Goal: Information Seeking & Learning: Check status

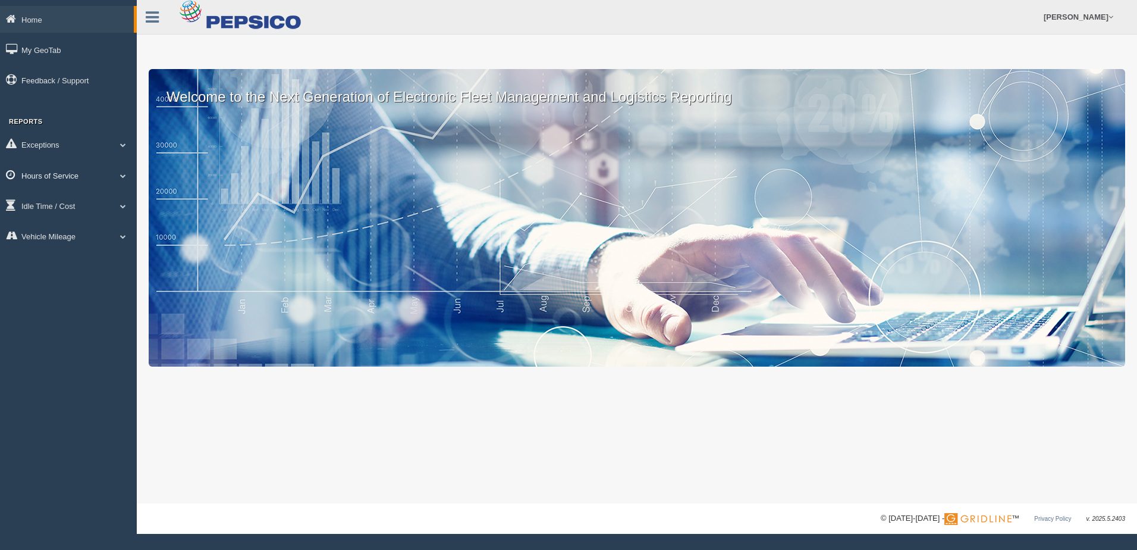
click at [127, 174] on span at bounding box center [122, 176] width 15 height 6
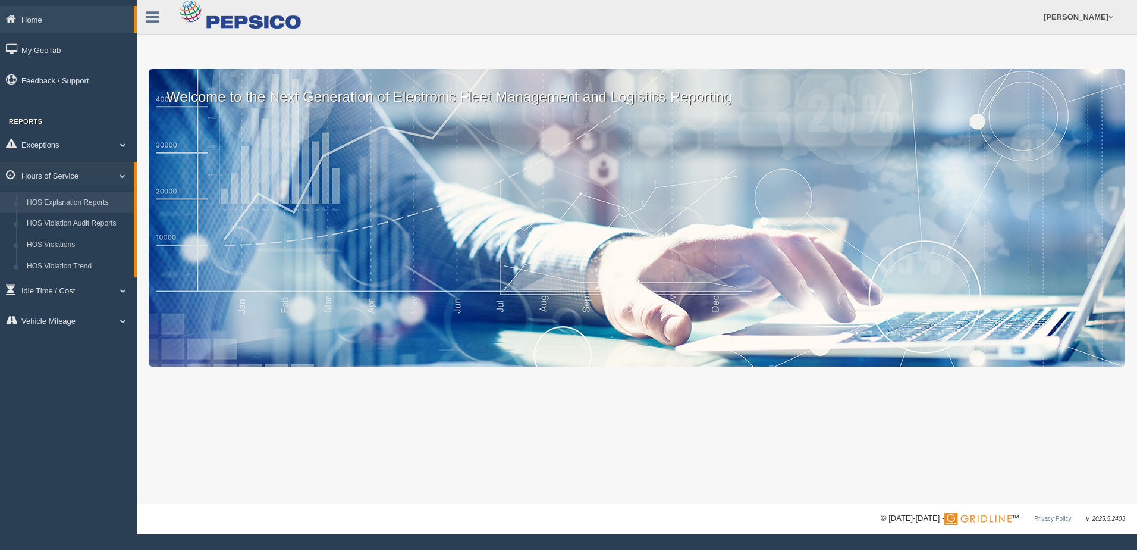
click at [85, 200] on link "HOS Explanation Reports" at bounding box center [77, 202] width 112 height 21
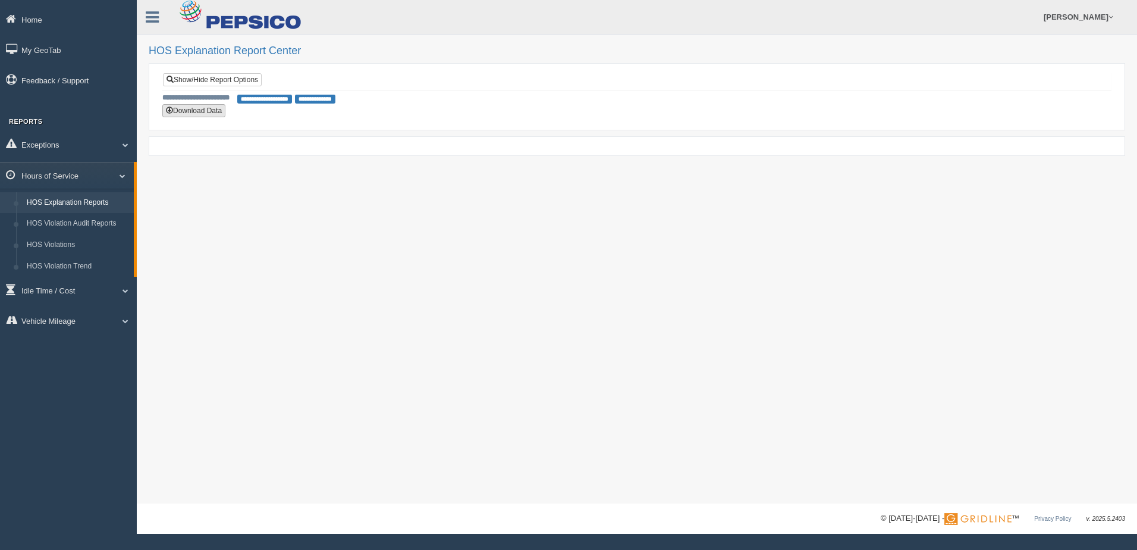
click at [206, 110] on button "Download Data" at bounding box center [193, 110] width 63 height 13
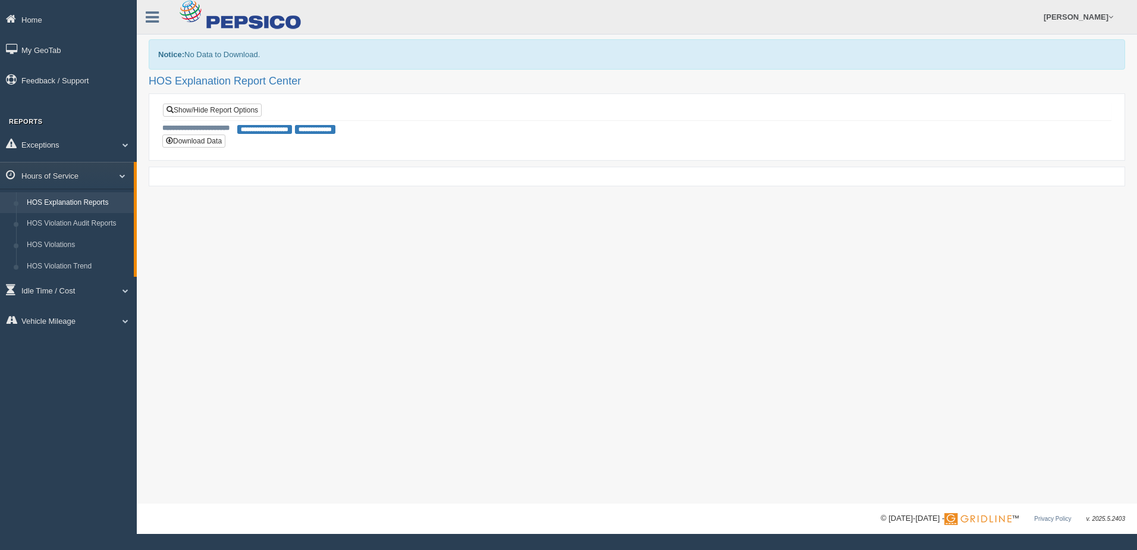
click at [98, 200] on link "HOS Explanation Reports" at bounding box center [77, 202] width 112 height 21
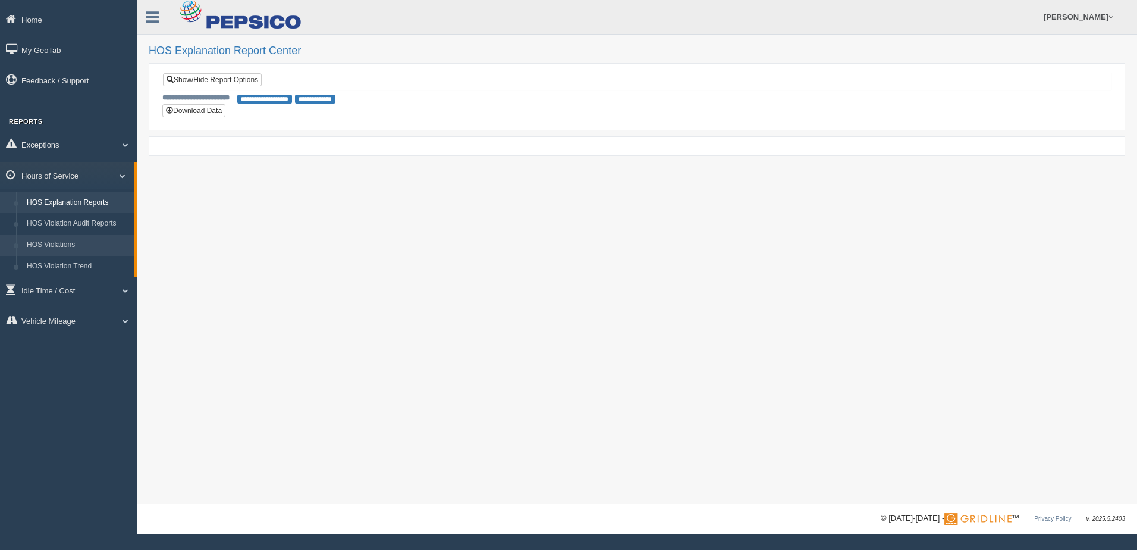
click at [64, 244] on link "HOS Violations" at bounding box center [77, 244] width 112 height 21
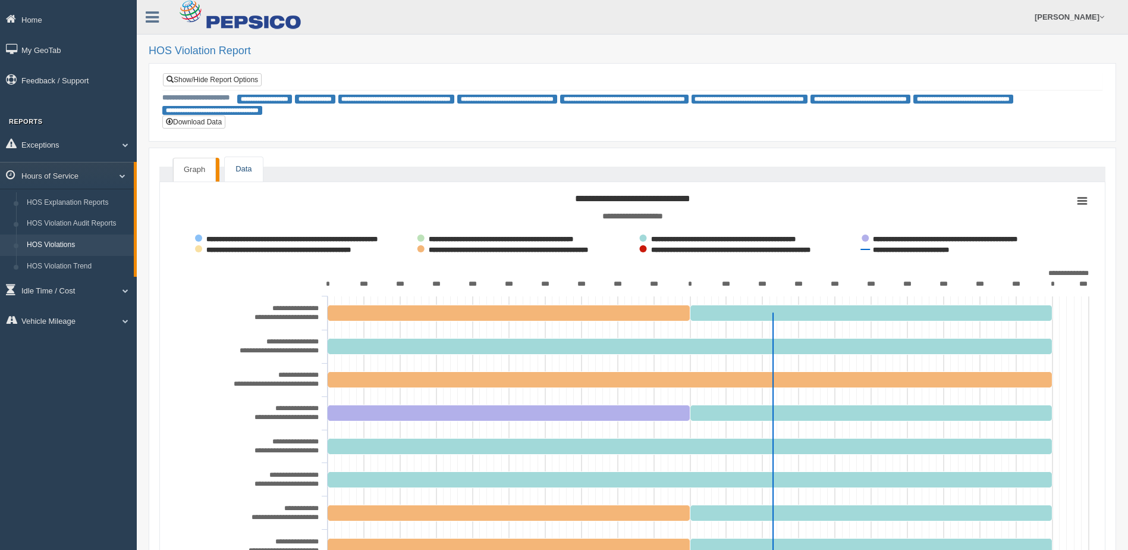
click at [242, 168] on link "Data" at bounding box center [243, 169] width 37 height 24
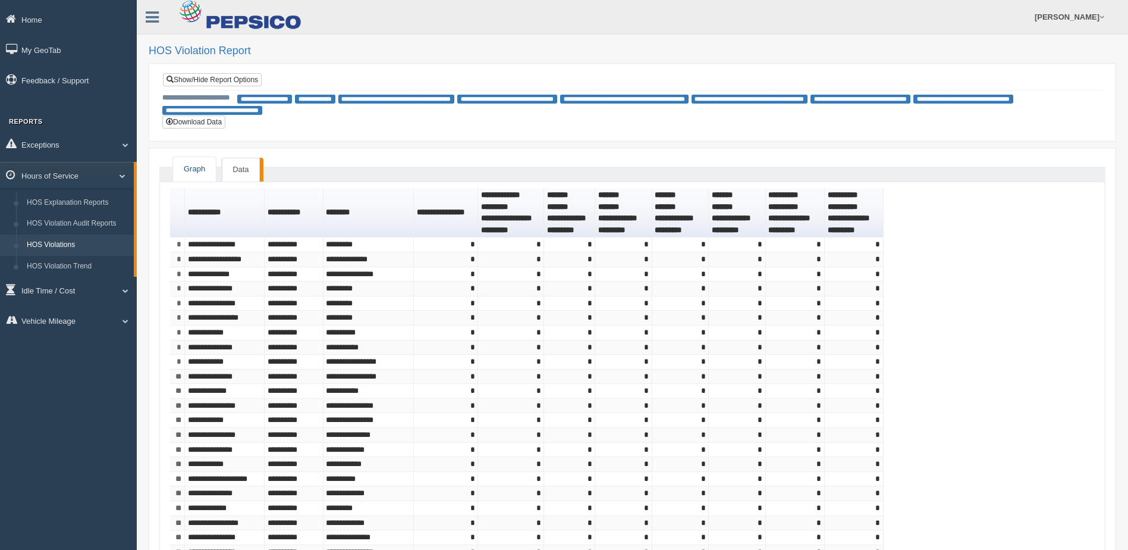
click at [190, 169] on link "Graph" at bounding box center [194, 169] width 43 height 24
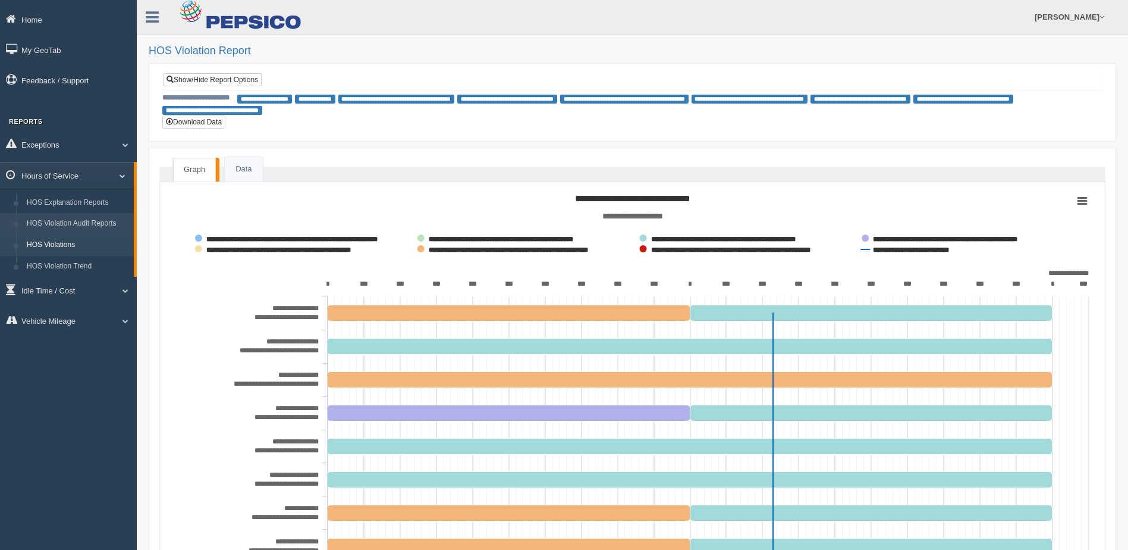
click at [87, 221] on link "HOS Violation Audit Reports" at bounding box center [77, 223] width 112 height 21
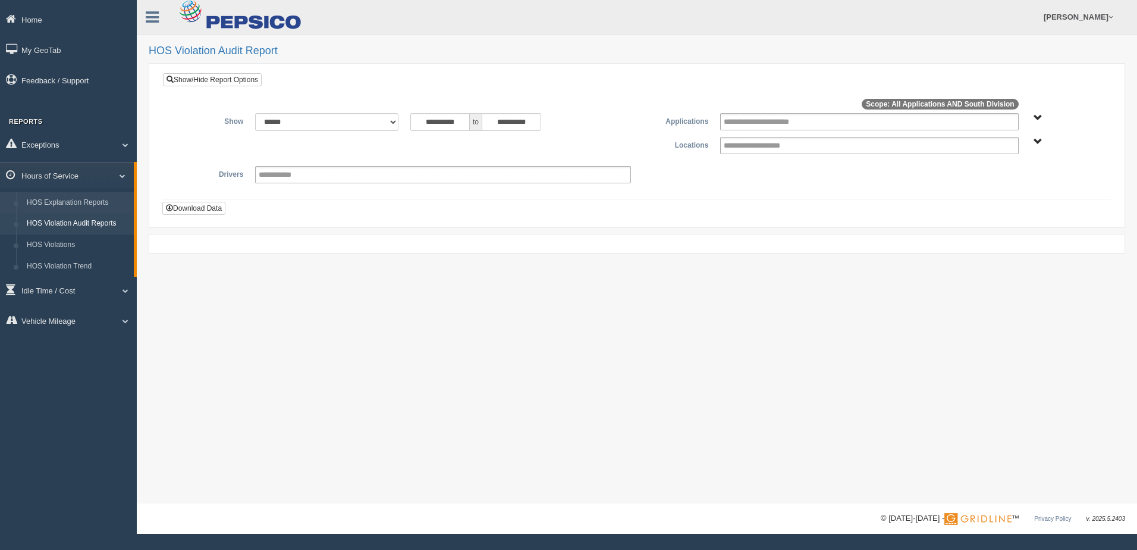
click at [90, 202] on link "HOS Explanation Reports" at bounding box center [77, 202] width 112 height 21
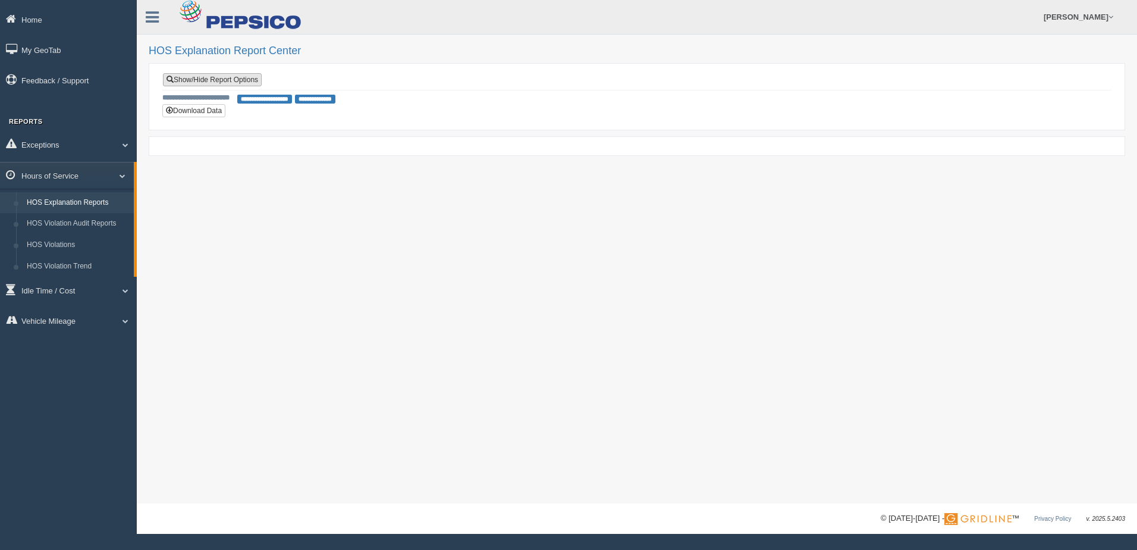
click at [222, 84] on link "Show/Hide Report Options" at bounding box center [212, 79] width 99 height 13
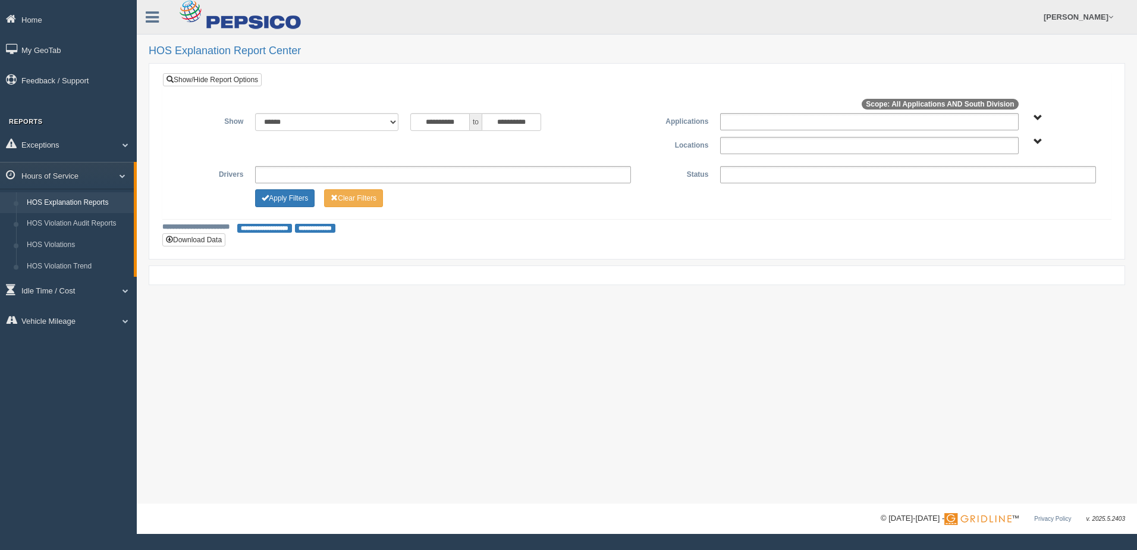
click at [1027, 146] on div "**********" at bounding box center [637, 145] width 930 height 17
click at [1039, 141] on span "South Division" at bounding box center [1038, 141] width 9 height 9
click at [1017, 187] on button "South Division" at bounding box center [999, 184] width 60 height 13
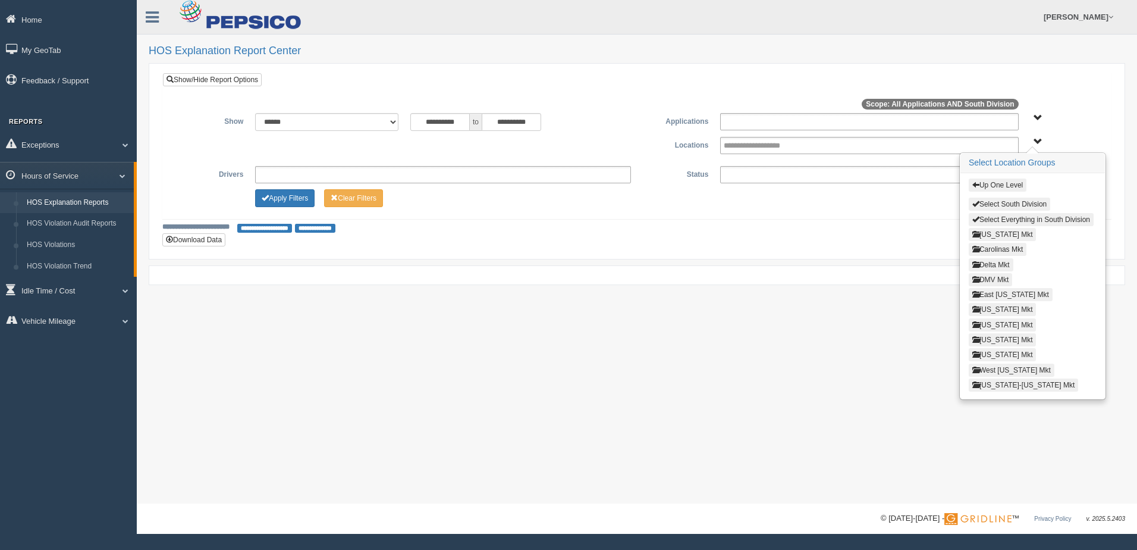
click at [992, 280] on button "DMV Mkt" at bounding box center [990, 279] width 43 height 13
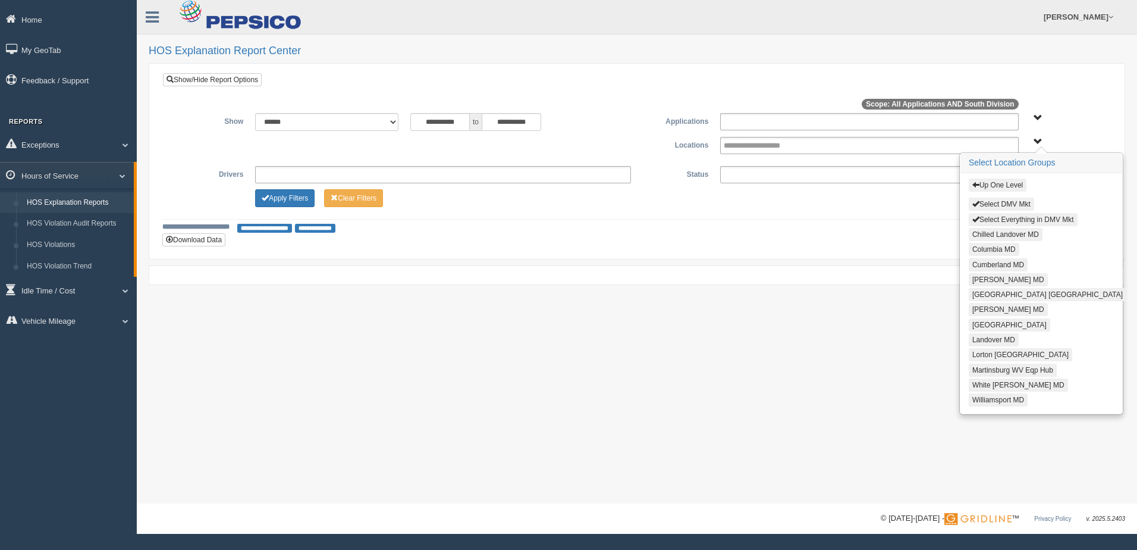
click at [1023, 220] on button "Select Everything in DMV Mkt" at bounding box center [1023, 219] width 109 height 13
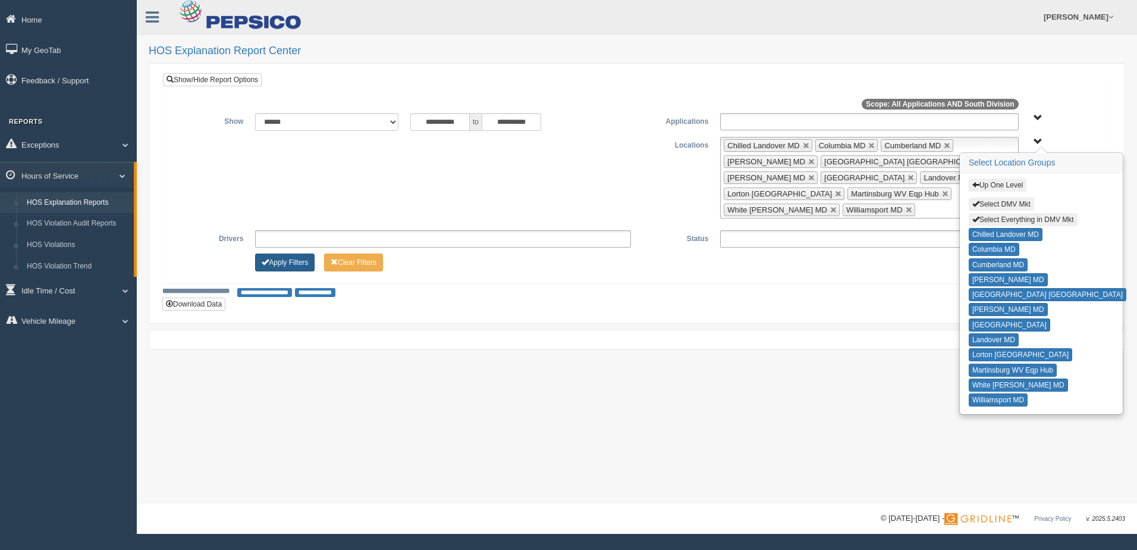
click at [293, 253] on button "Apply Filters" at bounding box center [284, 262] width 59 height 18
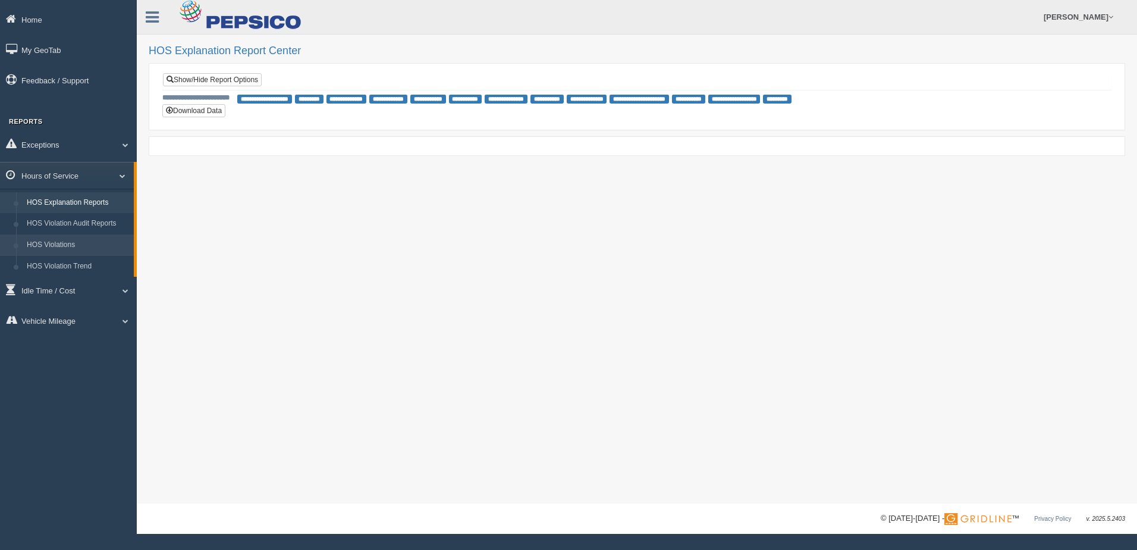
click at [59, 242] on link "HOS Violations" at bounding box center [77, 244] width 112 height 21
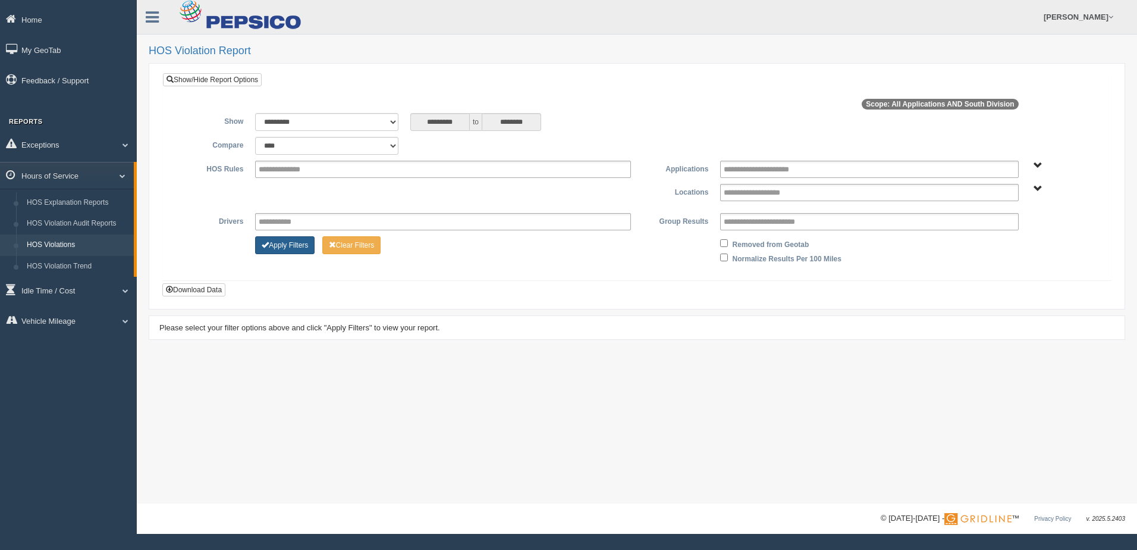
click at [297, 246] on button "Apply Filters" at bounding box center [284, 245] width 59 height 18
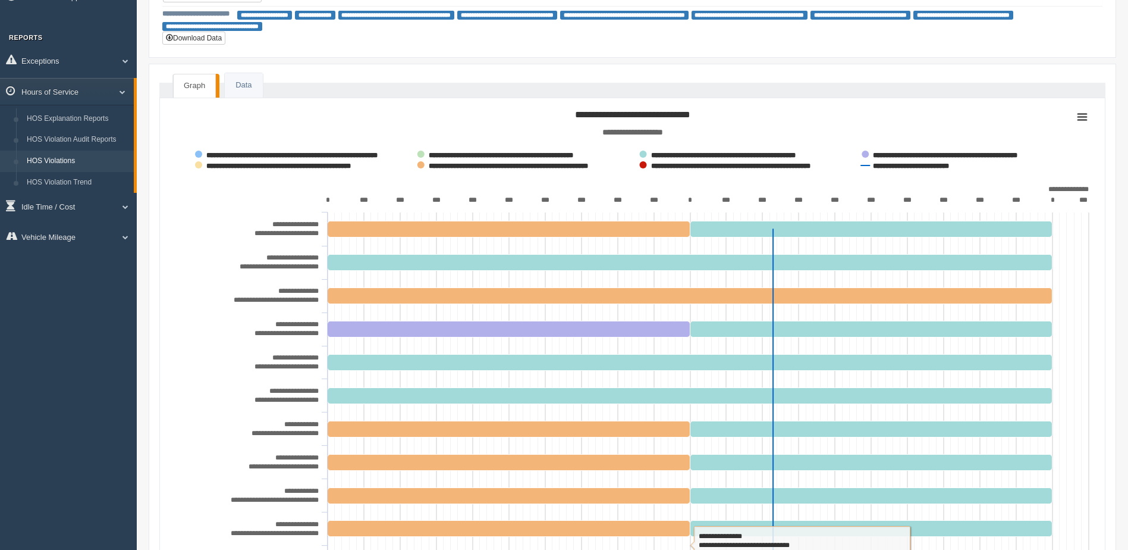
scroll to position [59, 0]
